Goal: Register for event/course

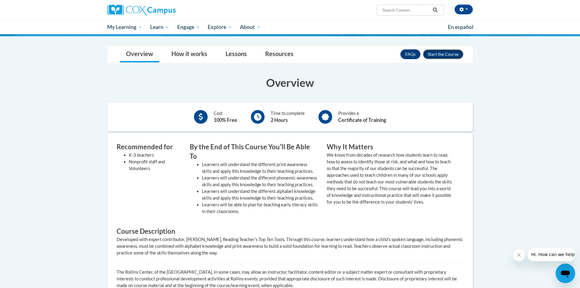
click at [439, 55] on button "Enroll" at bounding box center [443, 54] width 41 height 10
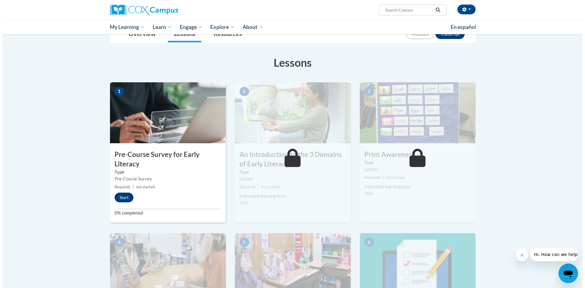
scroll to position [91, 0]
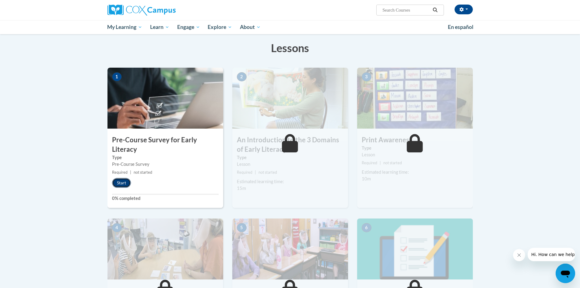
click at [119, 182] on button "Start" at bounding box center [121, 183] width 19 height 10
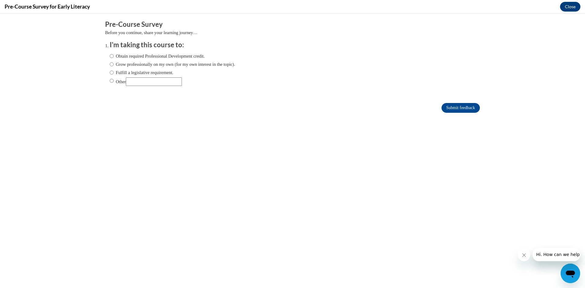
scroll to position [0, 0]
click at [110, 73] on input "Fulfill a legislative requirement." at bounding box center [112, 72] width 4 height 7
radio input "true"
click at [469, 108] on input "Submit feedback" at bounding box center [461, 108] width 38 height 10
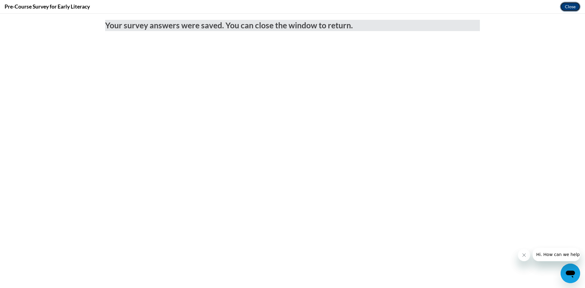
click at [573, 5] on button "Close" at bounding box center [570, 7] width 20 height 10
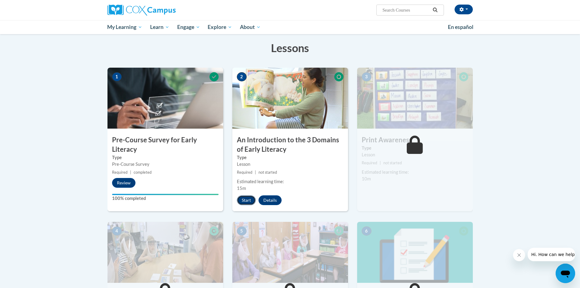
click at [250, 201] on button "Start" at bounding box center [246, 200] width 19 height 10
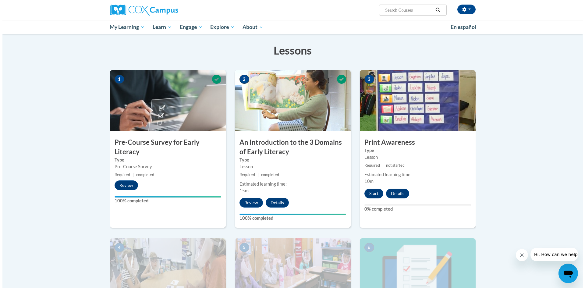
scroll to position [91, 0]
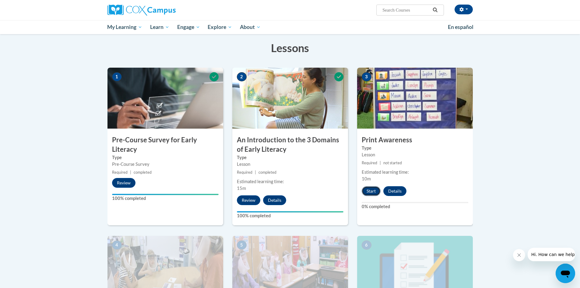
click at [373, 192] on button "Start" at bounding box center [371, 191] width 19 height 10
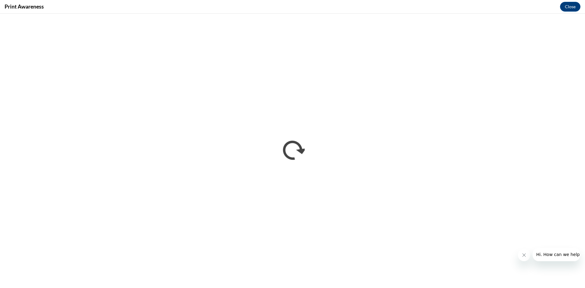
scroll to position [0, 0]
